Goal: Task Accomplishment & Management: Complete application form

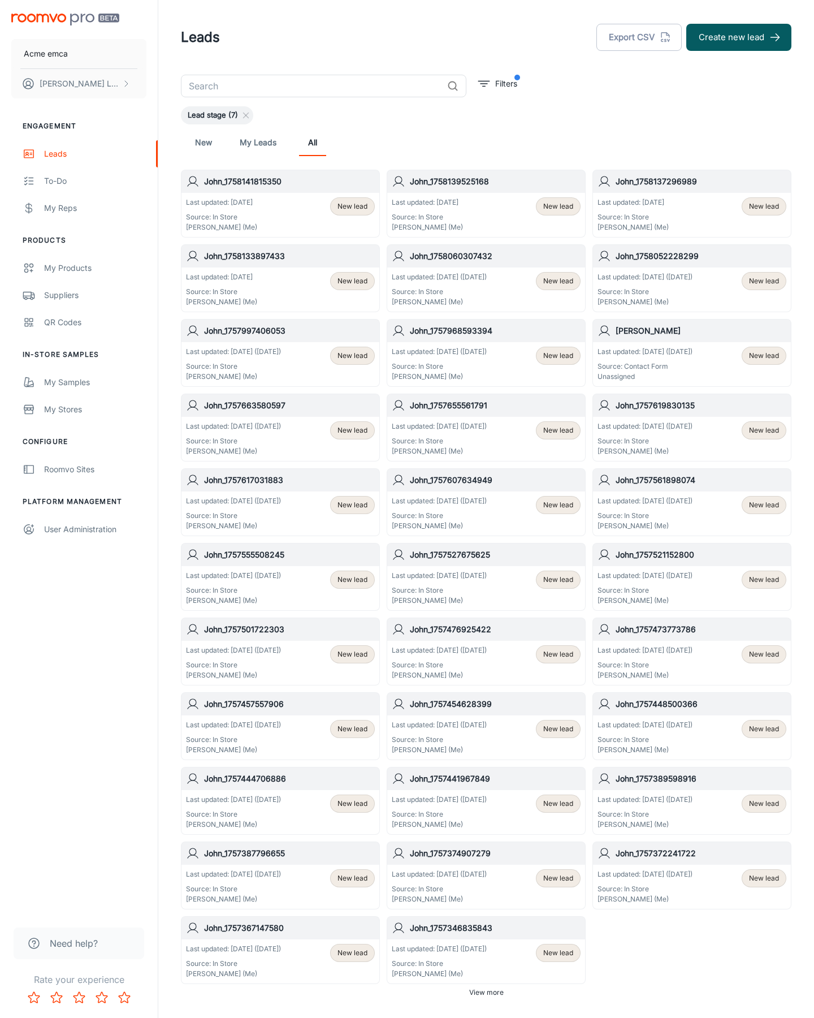
click at [739, 37] on button "Create new lead" at bounding box center [739, 37] width 105 height 27
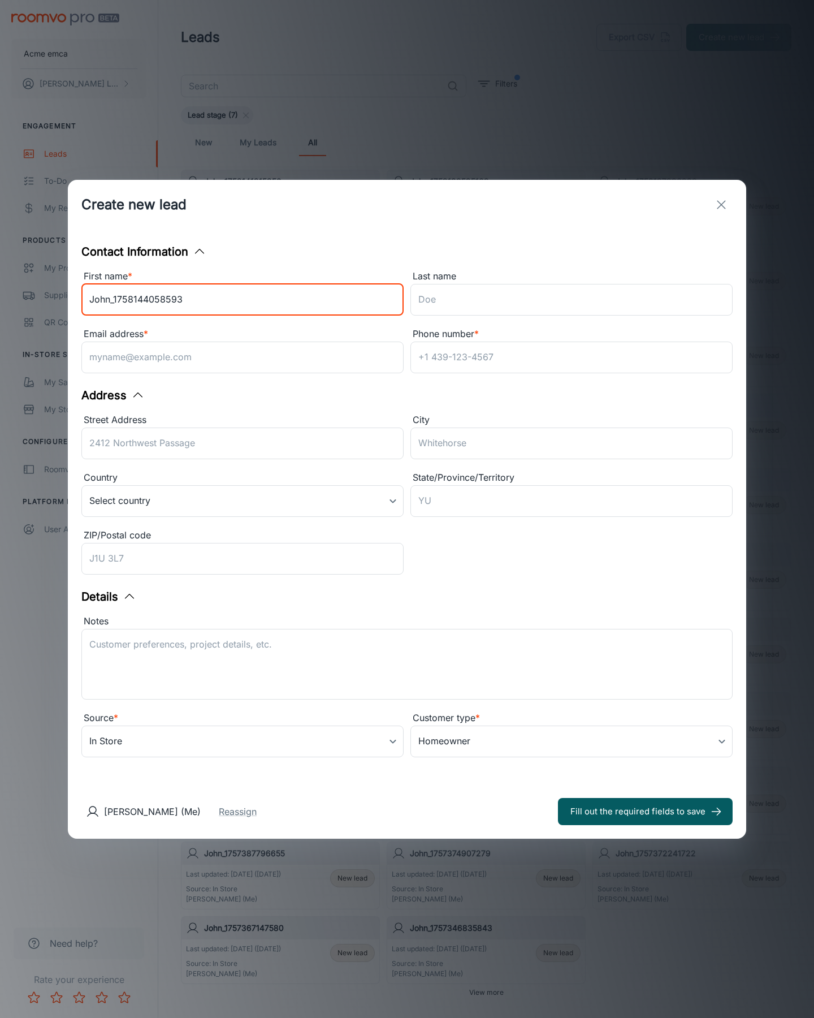
type input "John_1758144058593"
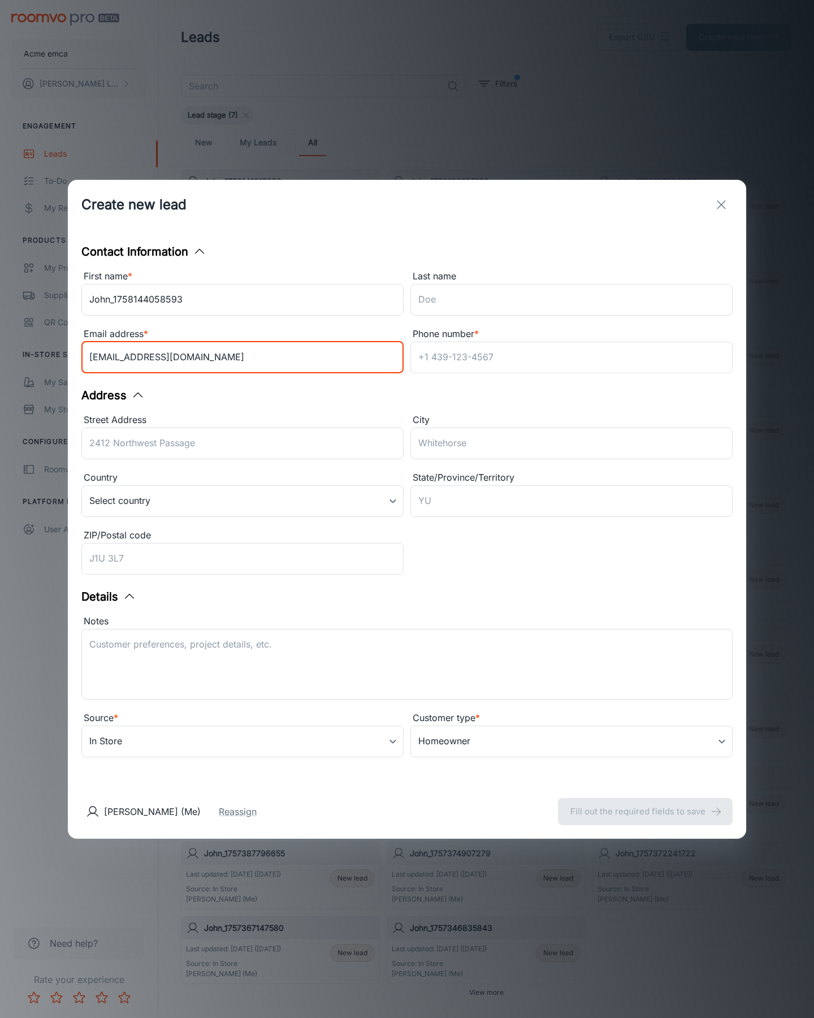
type input "[EMAIL_ADDRESS][DOMAIN_NAME]"
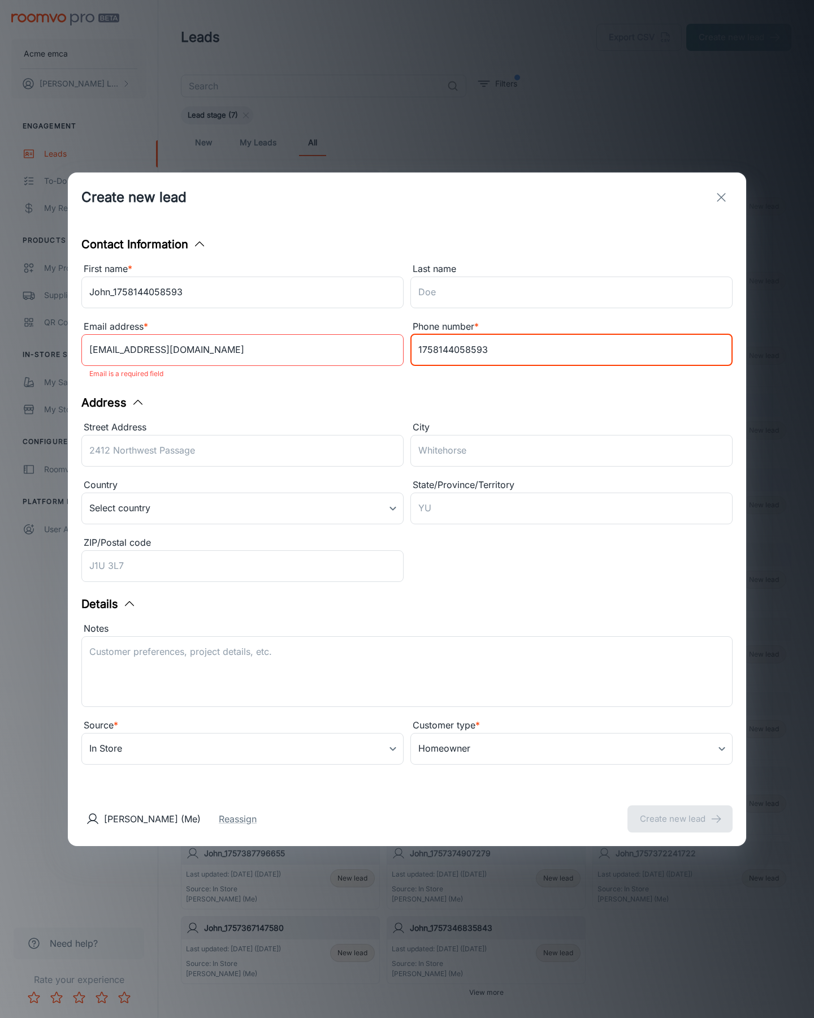
type input "1758144058593"
click at [680, 811] on button "Create new lead" at bounding box center [680, 818] width 105 height 27
